Goal: Task Accomplishment & Management: Manage account settings

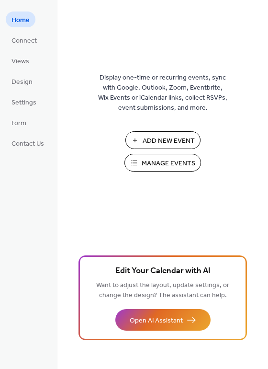
click at [167, 169] on span "Manage Events" at bounding box center [169, 164] width 54 height 10
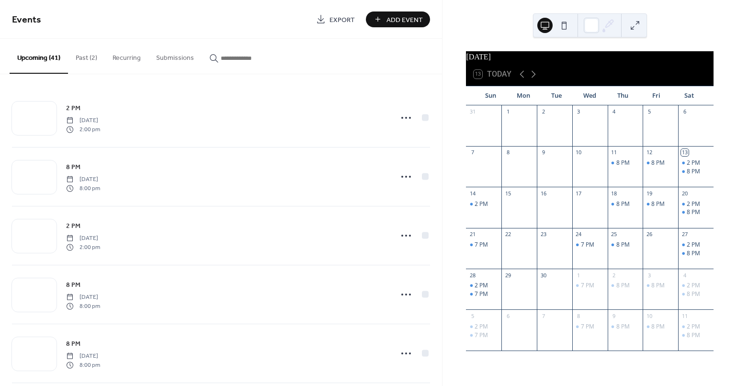
click at [85, 57] on button "Past (2)" at bounding box center [86, 56] width 37 height 34
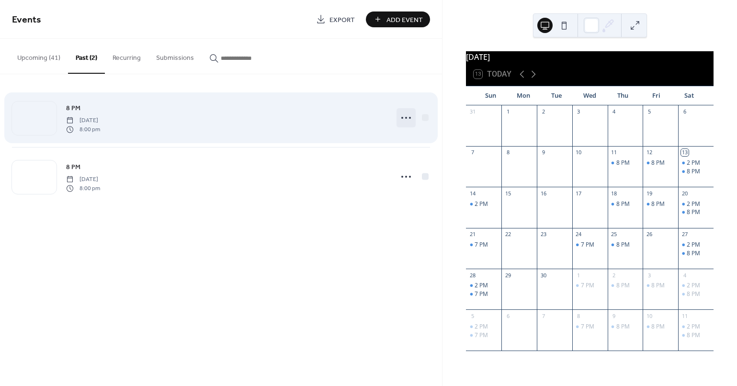
click at [406, 115] on icon at bounding box center [406, 117] width 15 height 15
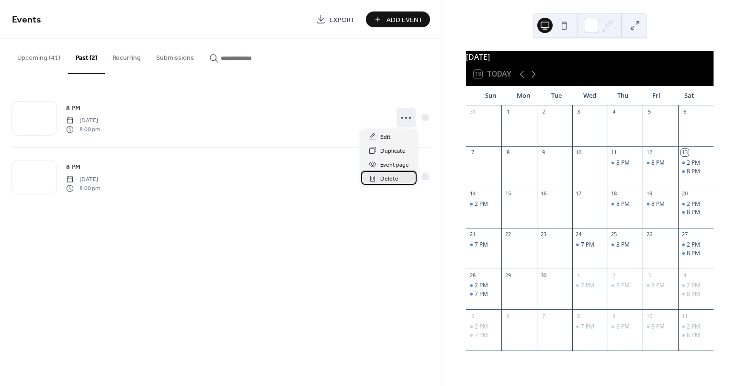
click at [392, 177] on span "Delete" at bounding box center [389, 179] width 18 height 10
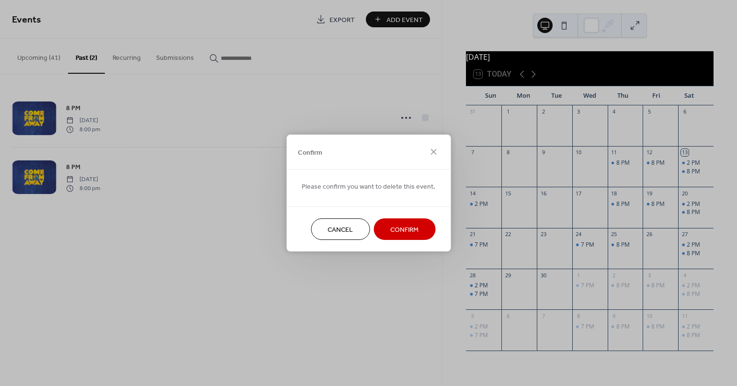
click at [397, 225] on span "Confirm" at bounding box center [404, 230] width 28 height 10
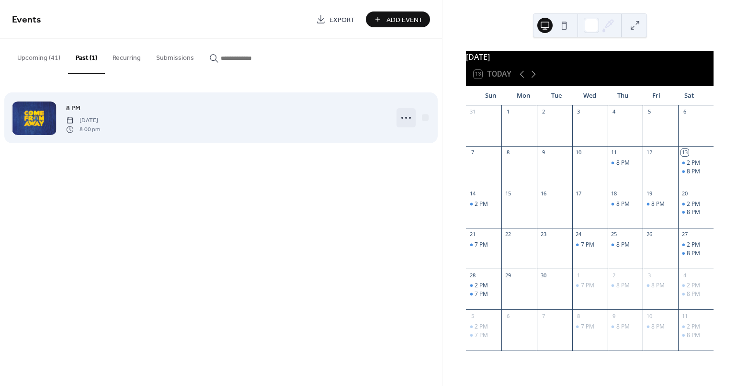
click at [405, 117] on icon at bounding box center [406, 117] width 15 height 15
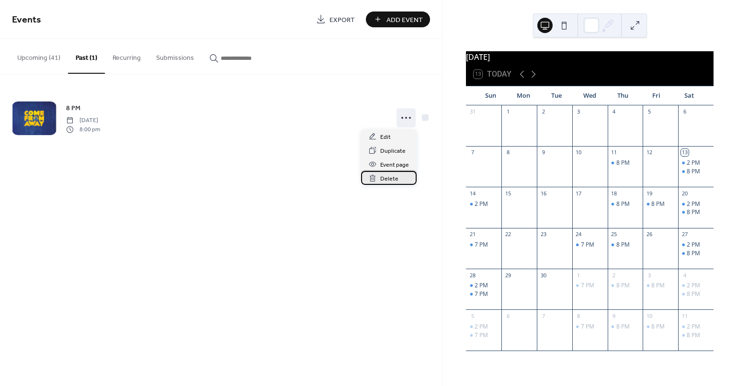
click at [388, 181] on span "Delete" at bounding box center [389, 179] width 18 height 10
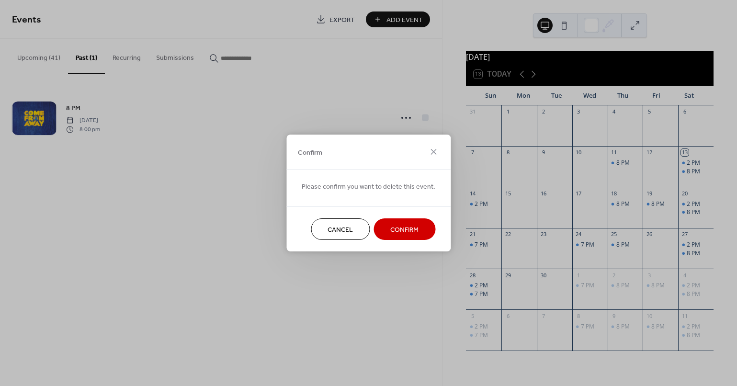
click at [403, 225] on span "Confirm" at bounding box center [404, 230] width 28 height 10
